Goal: Information Seeking & Learning: Learn about a topic

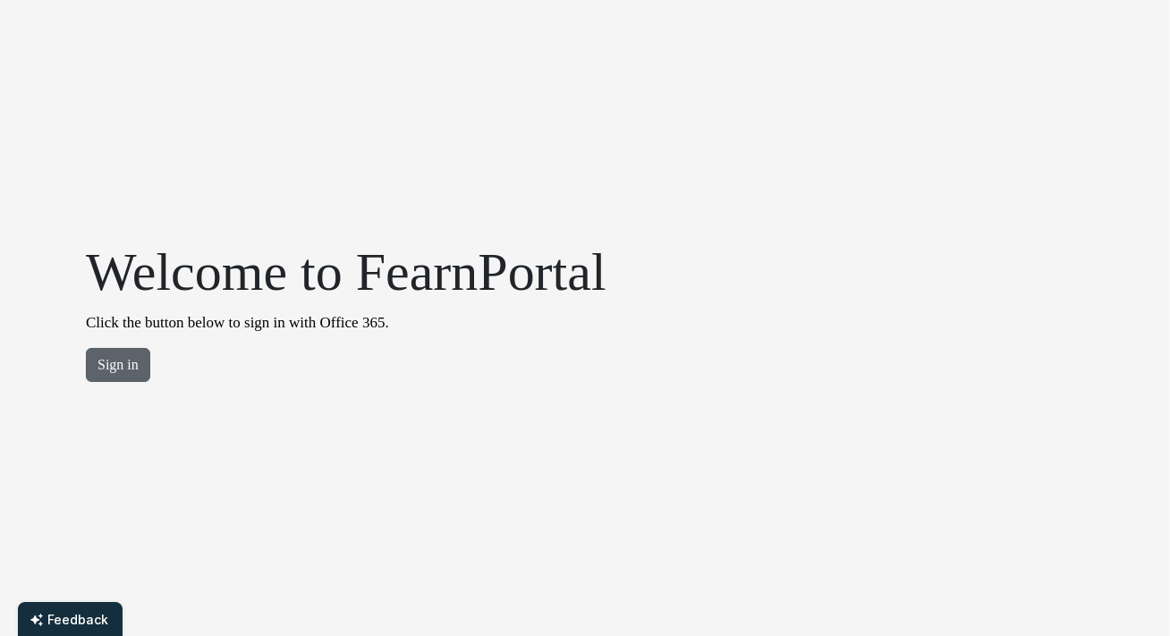
click at [121, 361] on button "Sign in" at bounding box center [118, 365] width 64 height 34
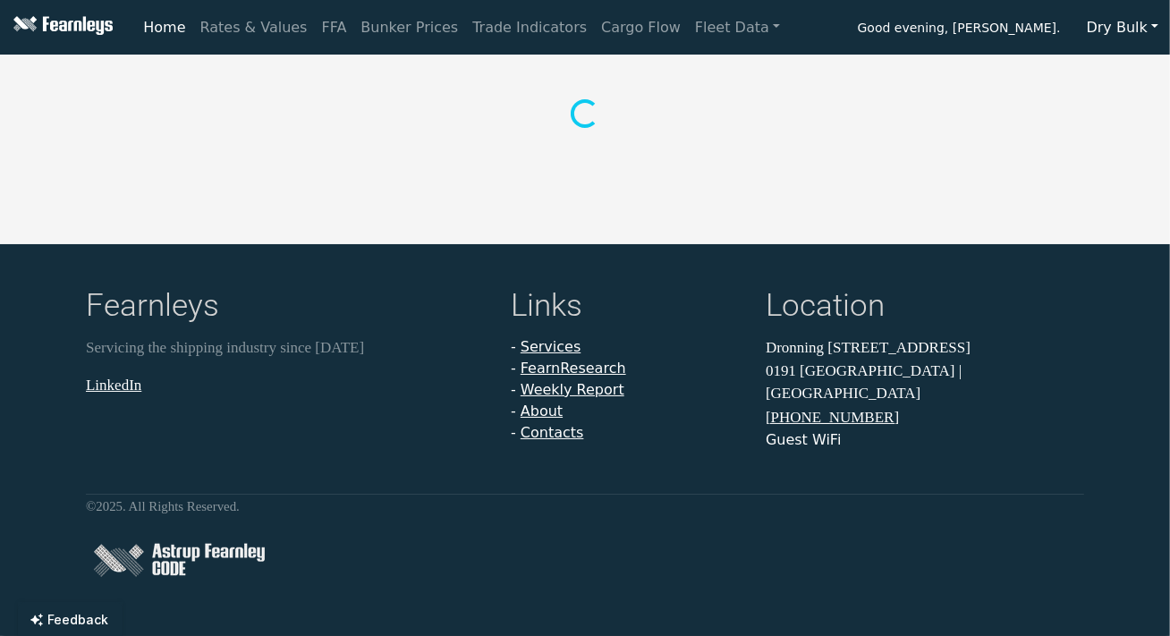
click at [1160, 30] on button "Dry Bulk" at bounding box center [1122, 28] width 95 height 34
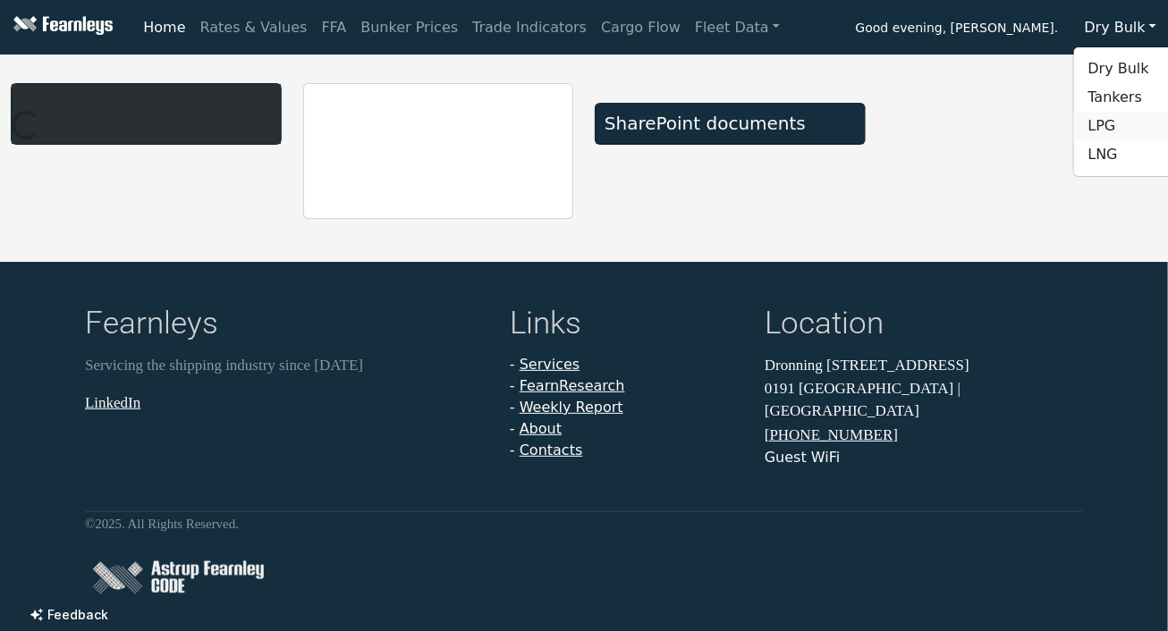
click at [1112, 128] on link "LPG" at bounding box center [1144, 126] width 141 height 29
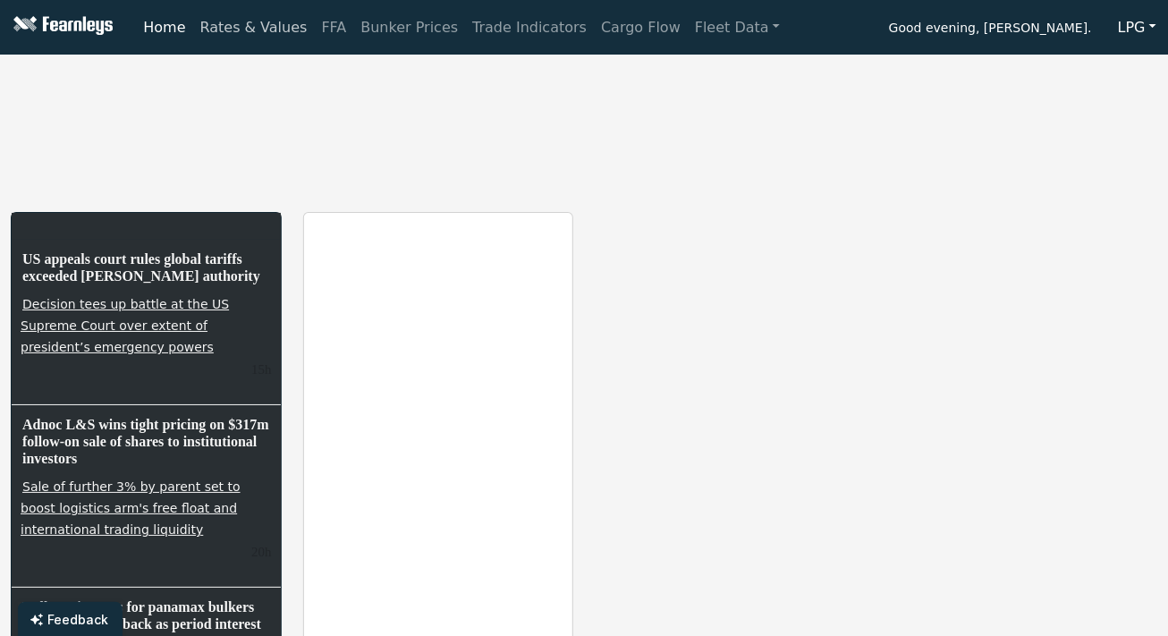
click at [245, 32] on link "Rates & Values" at bounding box center [254, 28] width 122 height 36
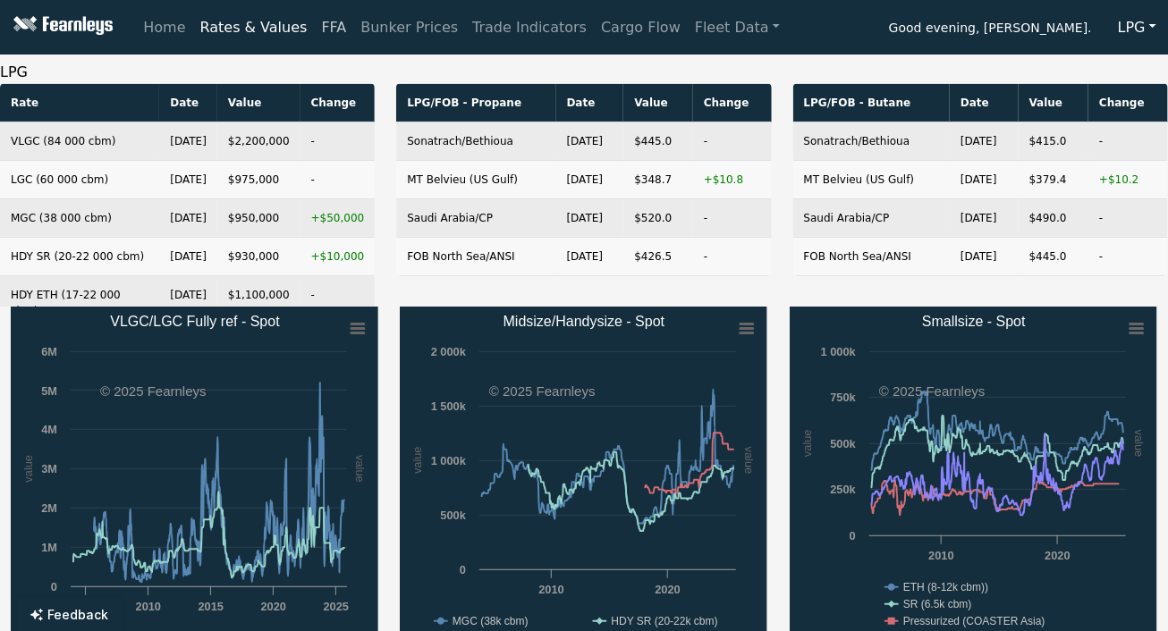
click at [315, 29] on link "FFA" at bounding box center [334, 28] width 39 height 36
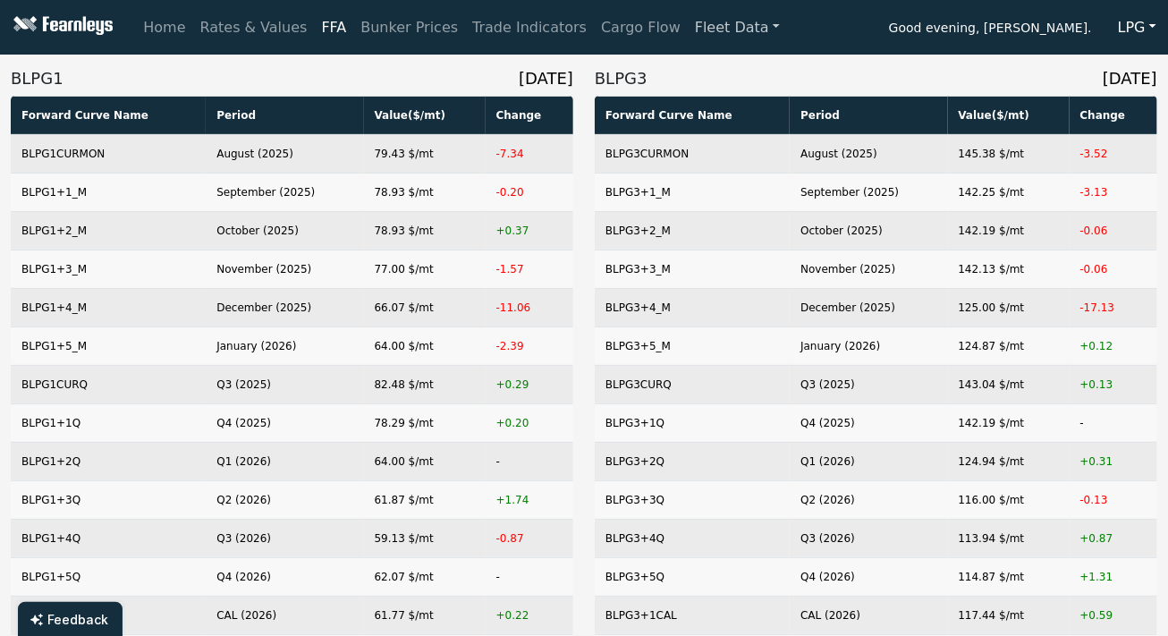
click at [711, 30] on link "Fleet Data" at bounding box center [737, 28] width 99 height 36
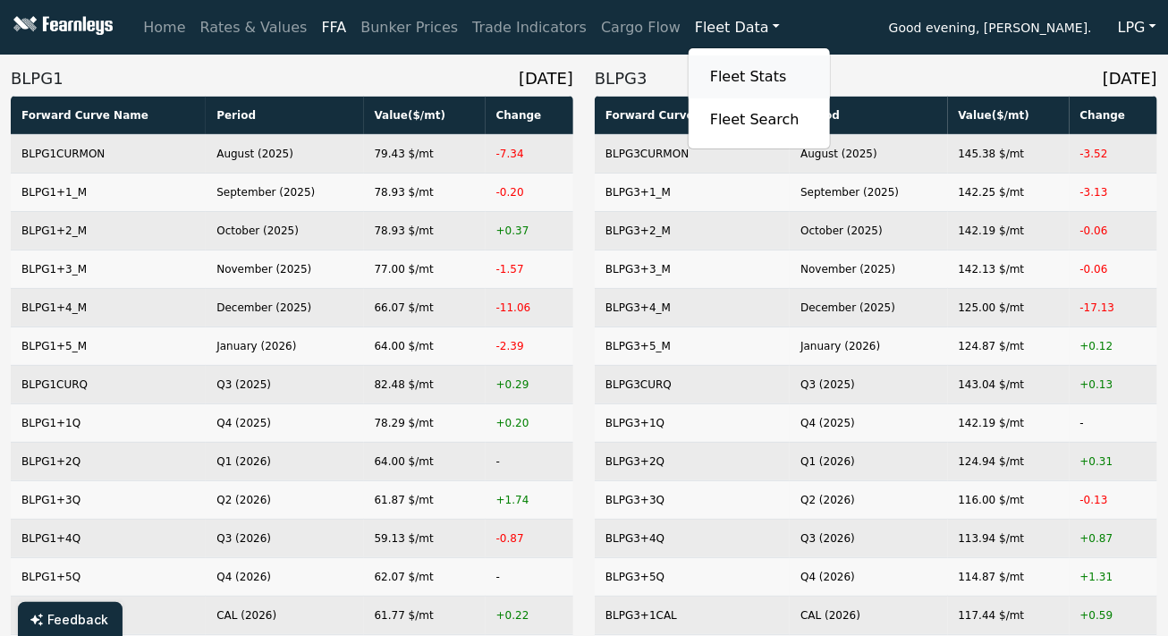
click at [706, 80] on link "Fleet Stats" at bounding box center [759, 77] width 113 height 36
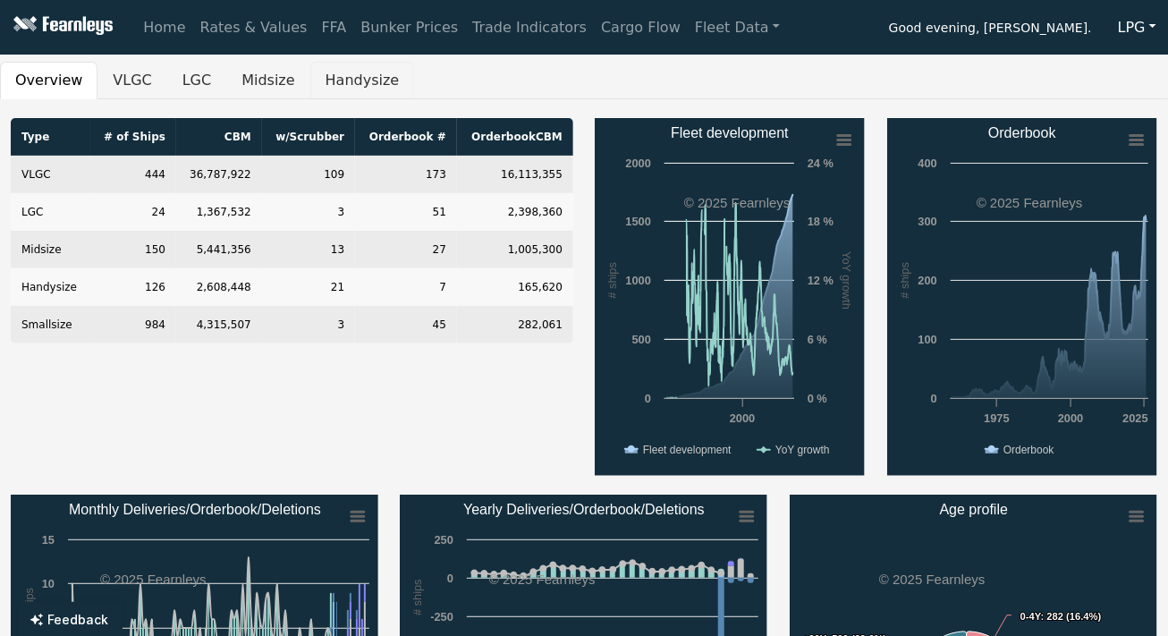
click at [338, 74] on button "Handysize" at bounding box center [362, 81] width 105 height 38
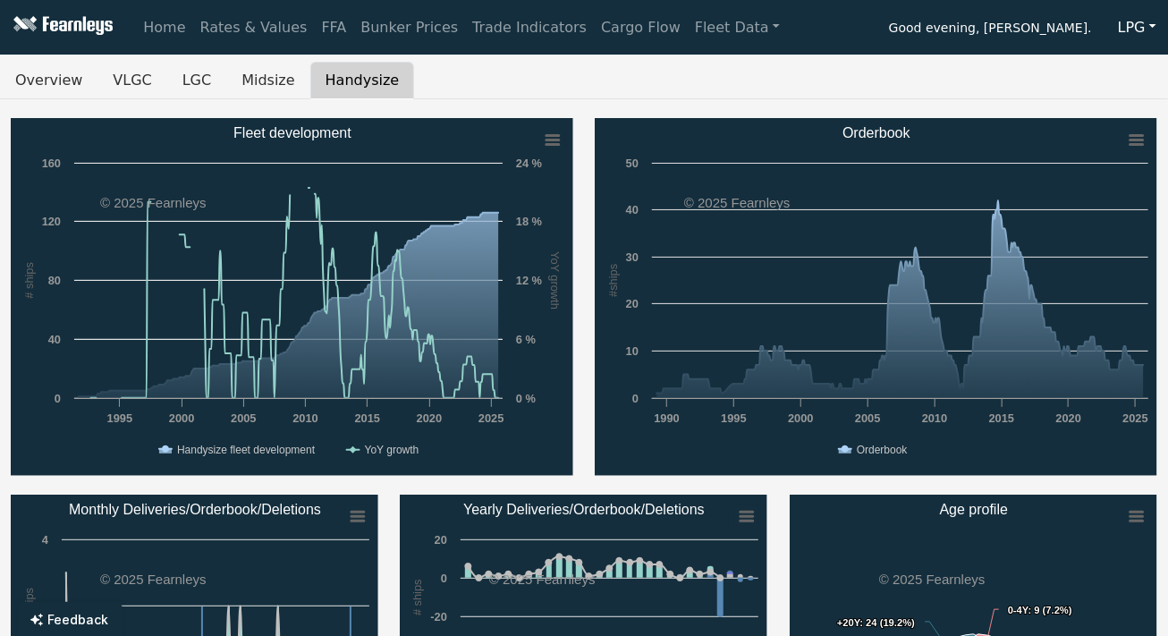
click at [316, 79] on button "Handysize" at bounding box center [362, 81] width 105 height 38
click at [244, 29] on link "Rates & Values" at bounding box center [254, 28] width 122 height 36
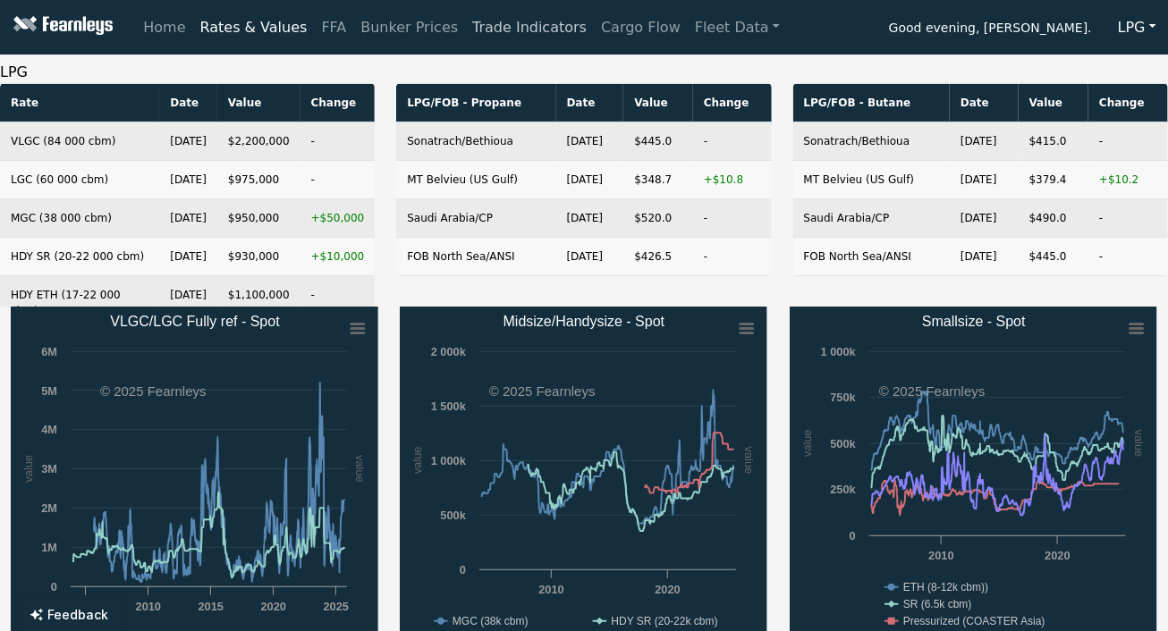
click at [471, 38] on link "Trade Indicators" at bounding box center [529, 28] width 129 height 36
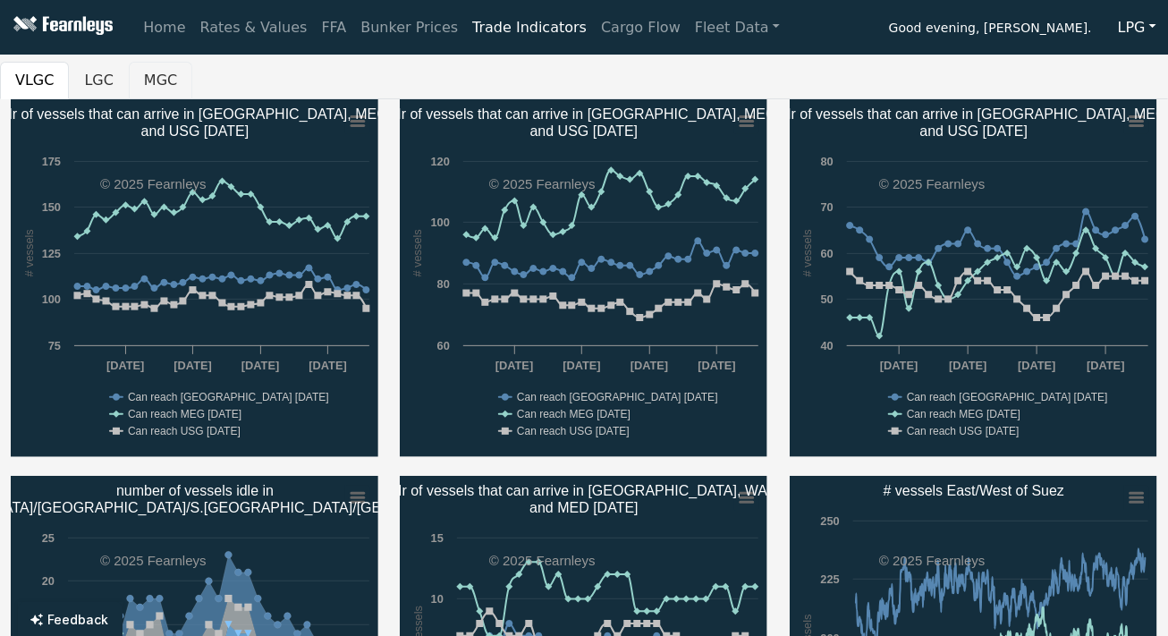
click at [132, 82] on button "MGC" at bounding box center [160, 81] width 63 height 38
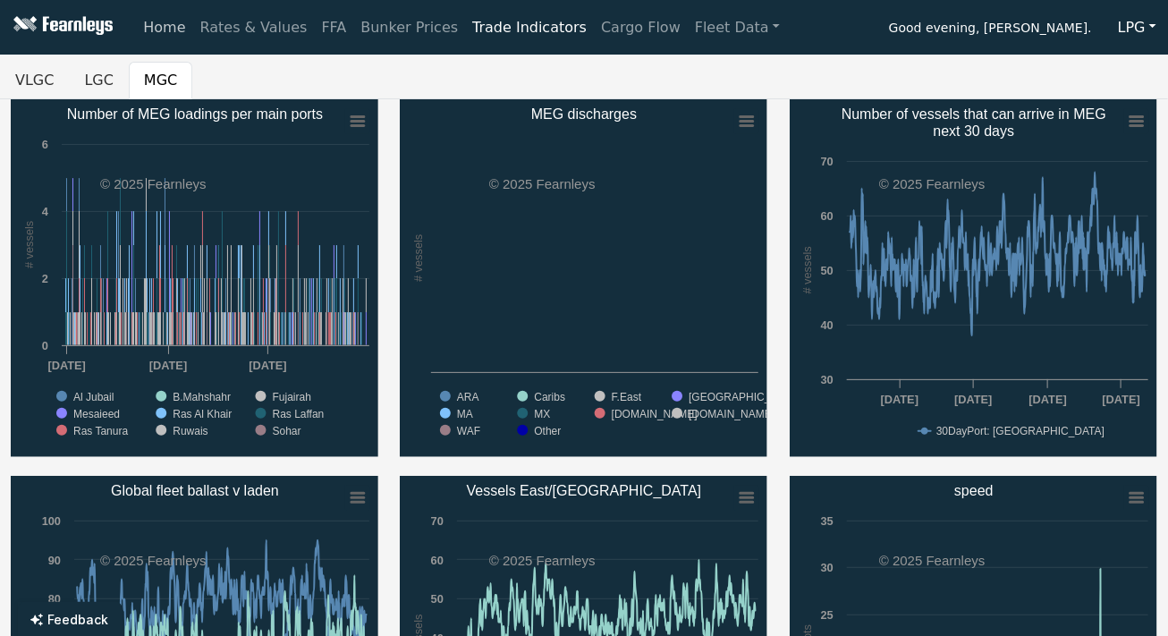
click at [159, 35] on link "Home" at bounding box center [164, 28] width 56 height 36
